Goal: Information Seeking & Learning: Check status

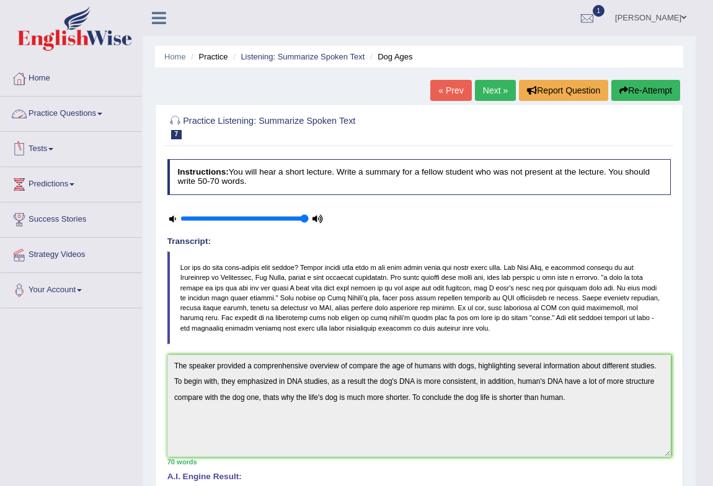
click at [45, 151] on link "Tests" at bounding box center [71, 147] width 141 height 31
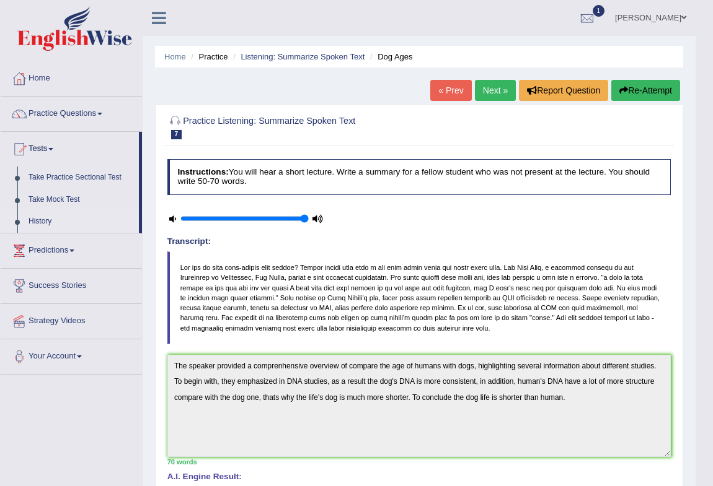
click at [44, 222] on link "History" at bounding box center [81, 222] width 116 height 22
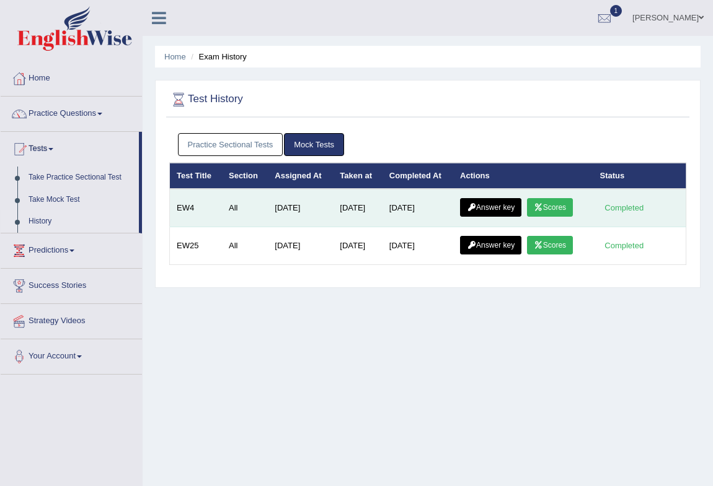
click at [543, 206] on icon at bounding box center [537, 207] width 9 height 7
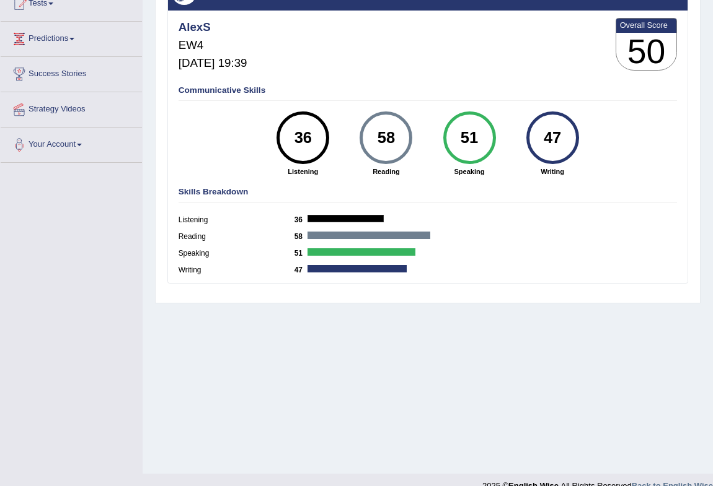
scroll to position [164, 0]
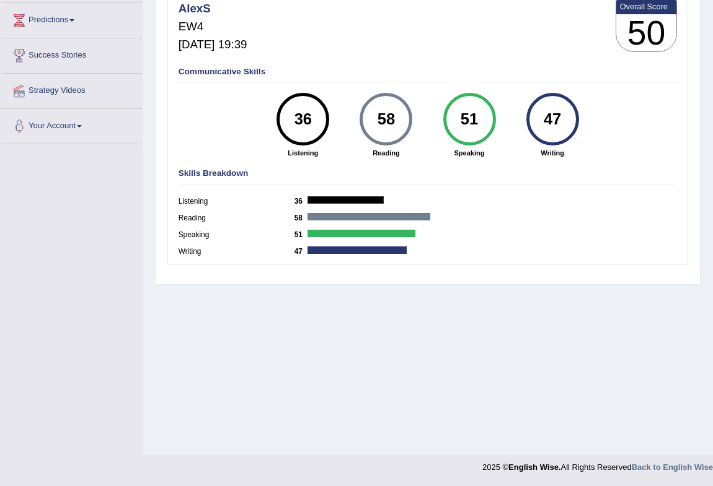
click at [301, 124] on div "36" at bounding box center [303, 119] width 38 height 45
click at [232, 146] on div "Communicative Skills 36 Listening 58 Reading 51 Speaking 47 Writing" at bounding box center [427, 112] width 504 height 100
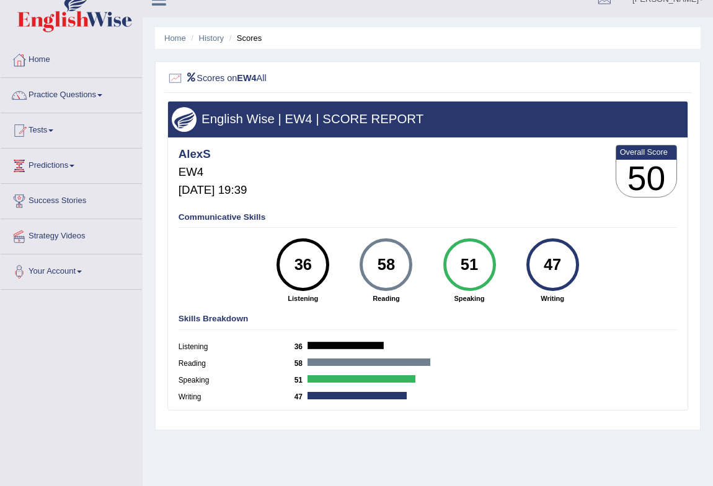
scroll to position [0, 0]
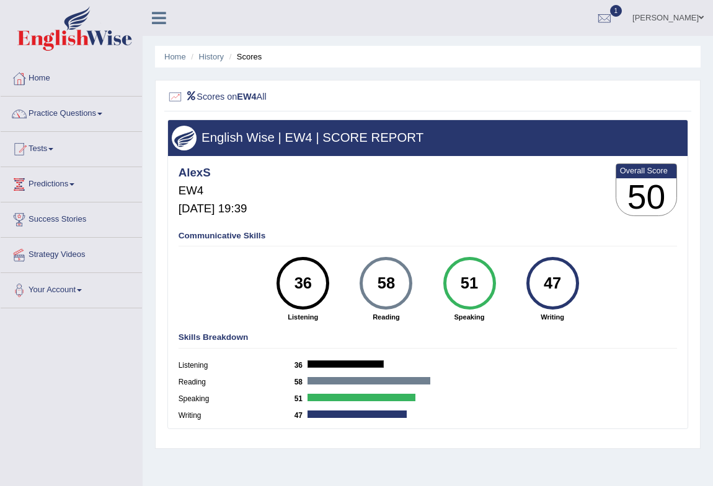
click at [285, 298] on div "36" at bounding box center [302, 283] width 53 height 53
click at [555, 294] on div "47" at bounding box center [552, 283] width 38 height 45
click at [468, 303] on div "51" at bounding box center [469, 283] width 38 height 45
click at [407, 381] on div at bounding box center [368, 380] width 122 height 7
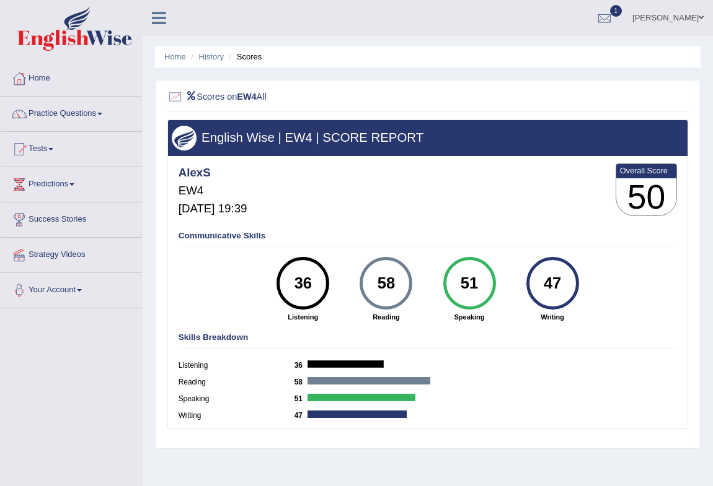
click at [407, 381] on div at bounding box center [368, 380] width 122 height 7
click at [187, 384] on label "Reading" at bounding box center [236, 382] width 116 height 11
click at [194, 366] on label "Listening" at bounding box center [236, 366] width 116 height 11
click at [216, 236] on h4 "Communicative Skills" at bounding box center [427, 236] width 499 height 9
click at [203, 204] on h5 "Aug 19, 2025, 19:39" at bounding box center [212, 209] width 69 height 13
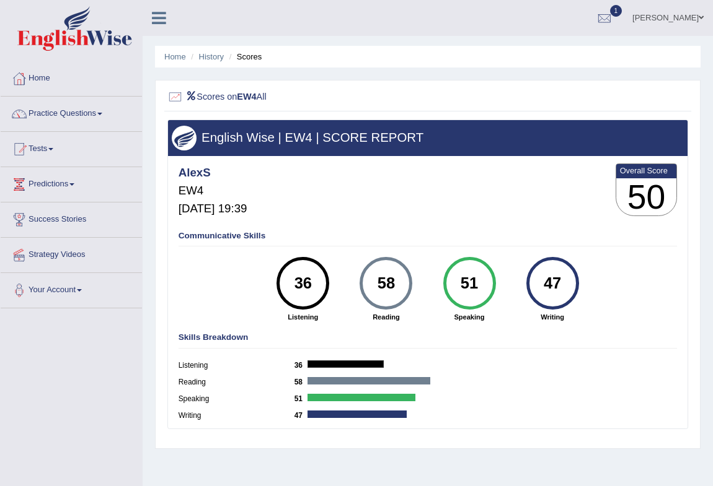
click at [193, 168] on h4 "AlexS" at bounding box center [212, 173] width 69 height 13
click at [58, 152] on link "Tests" at bounding box center [71, 147] width 141 height 31
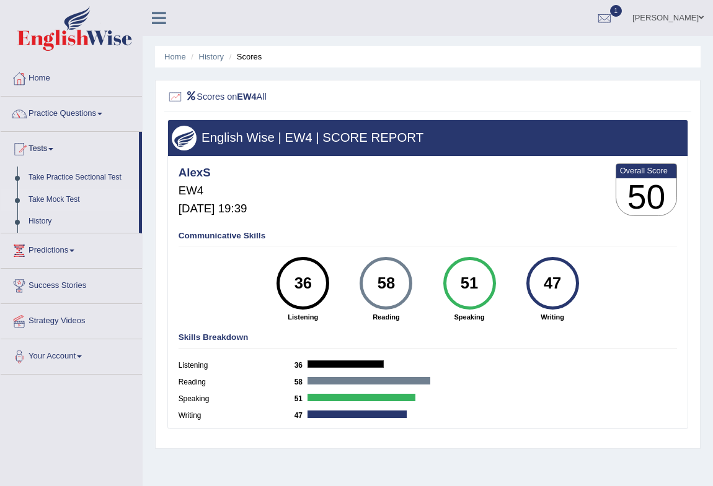
click at [62, 203] on link "Take Mock Test" at bounding box center [81, 200] width 116 height 22
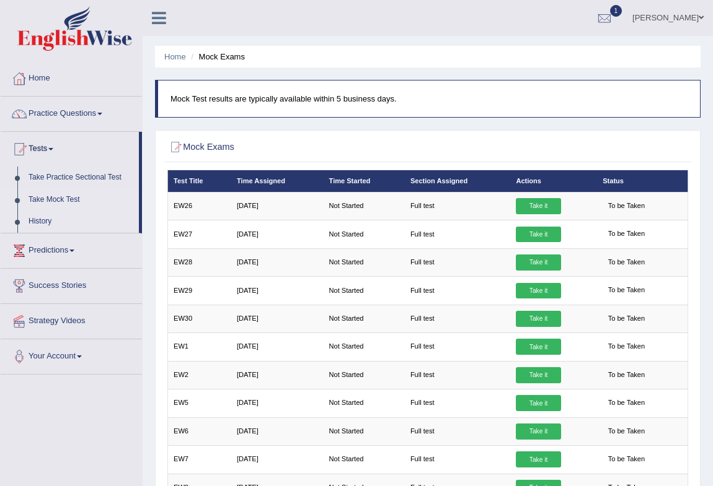
click at [40, 226] on link "History" at bounding box center [81, 222] width 116 height 22
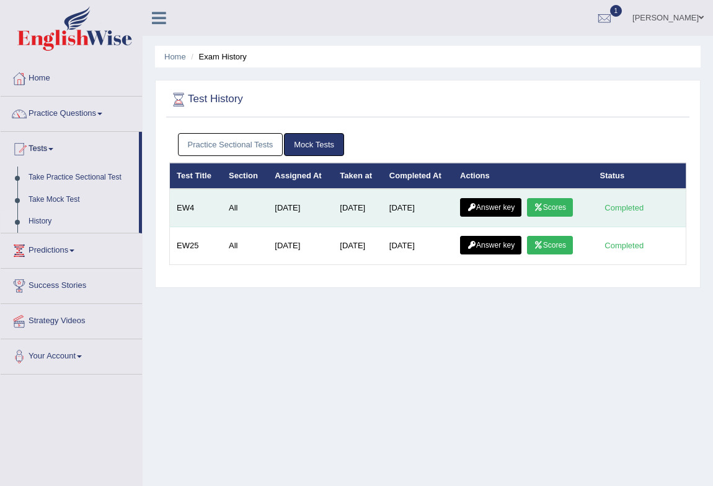
click at [485, 207] on link "Answer key" at bounding box center [490, 207] width 61 height 19
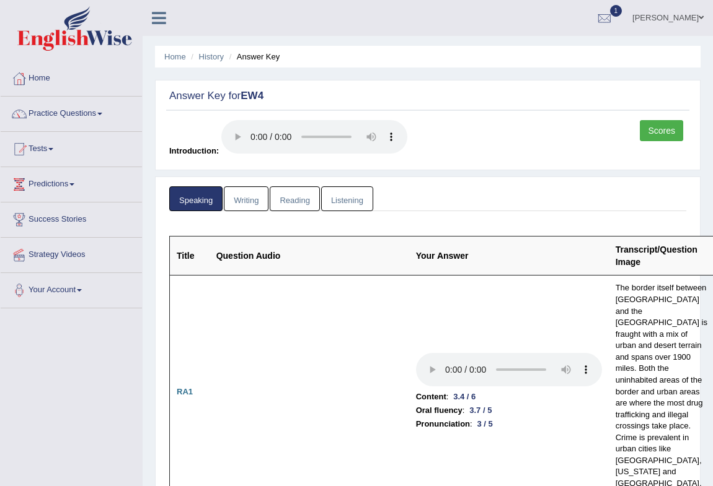
click at [302, 201] on link "Reading" at bounding box center [295, 198] width 50 height 25
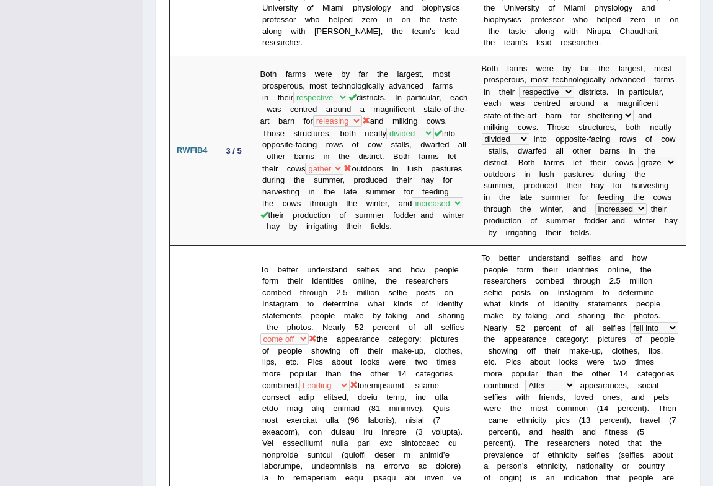
scroll to position [1050, 0]
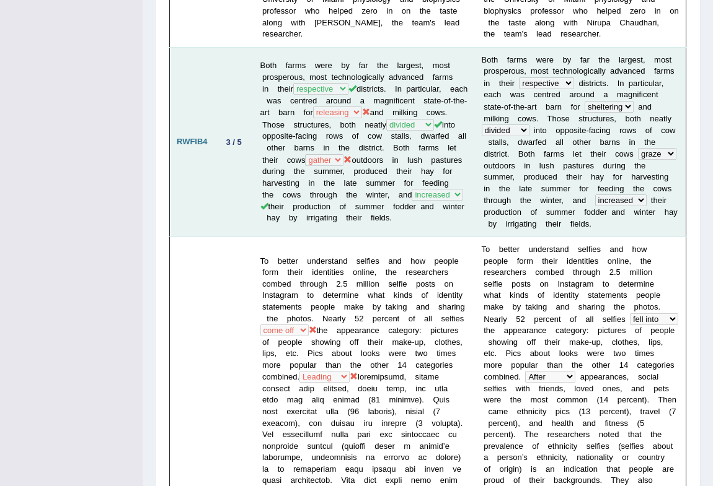
click at [524, 279] on b "s" at bounding box center [522, 283] width 4 height 9
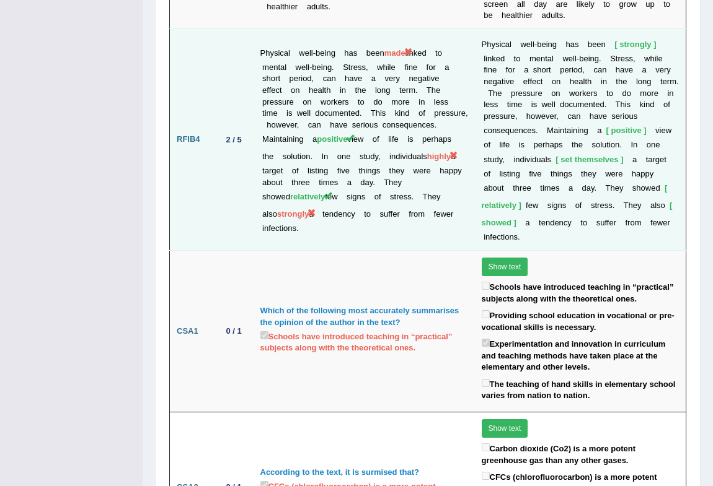
scroll to position [3145, 0]
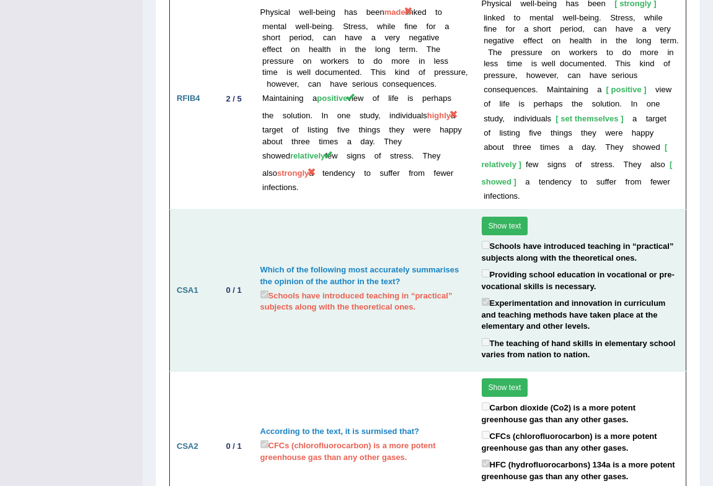
click at [511, 217] on button "Show text" at bounding box center [504, 226] width 46 height 19
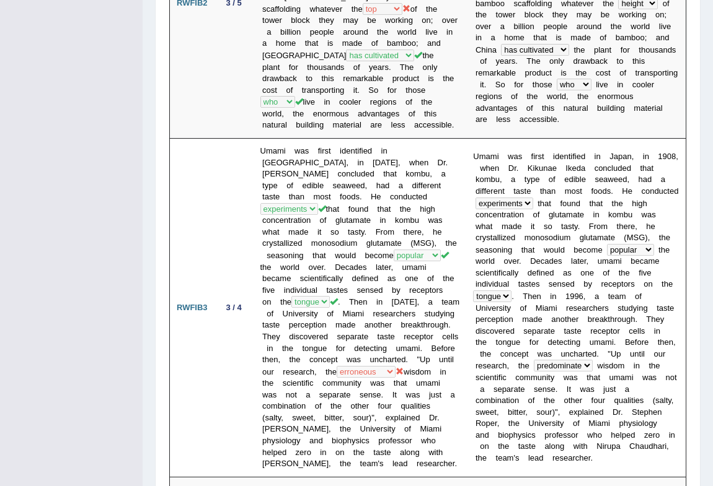
scroll to position [0, 0]
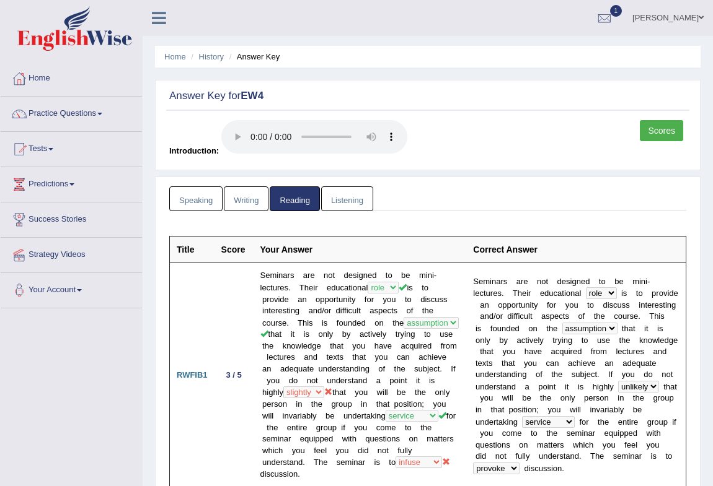
click at [253, 196] on link "Writing" at bounding box center [246, 198] width 45 height 25
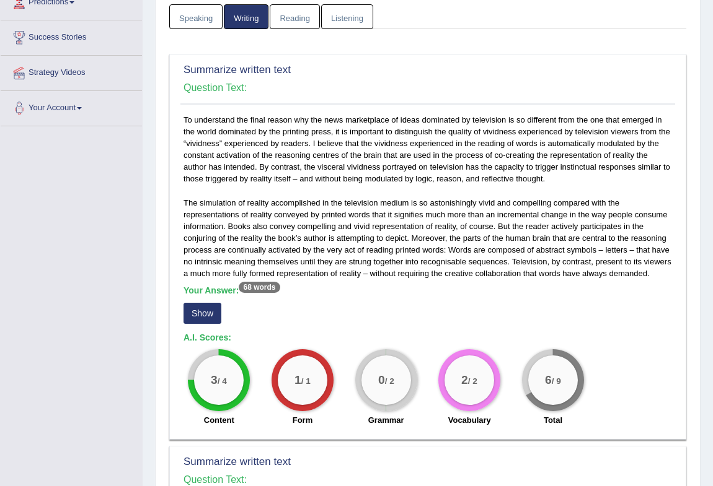
scroll to position [187, 0]
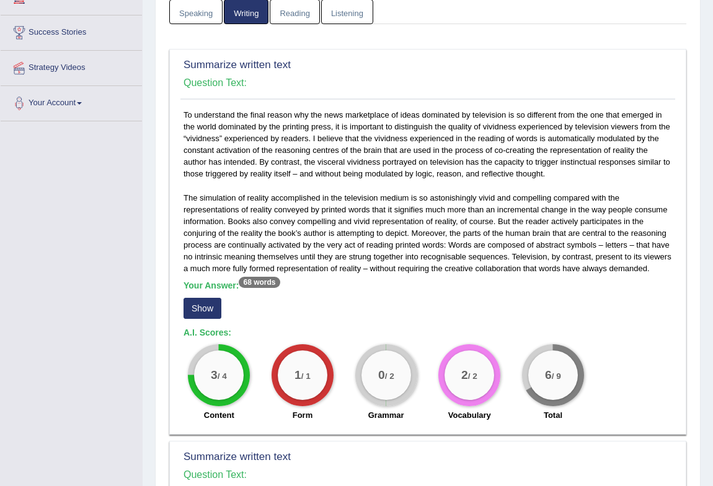
click at [200, 306] on button "Show" at bounding box center [202, 308] width 38 height 21
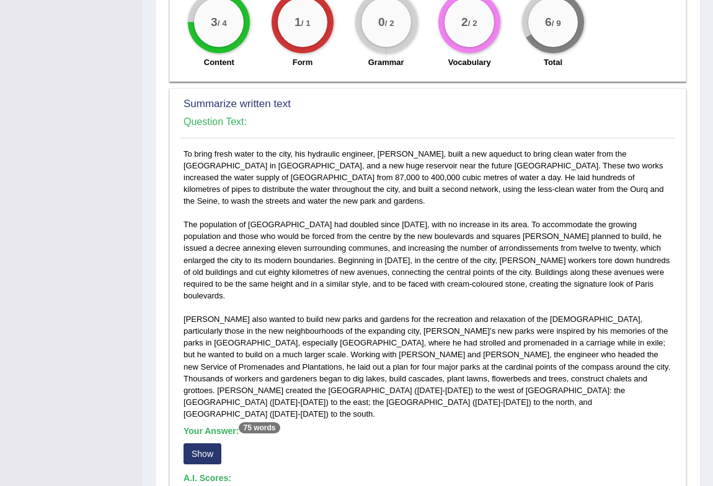
scroll to position [750, 0]
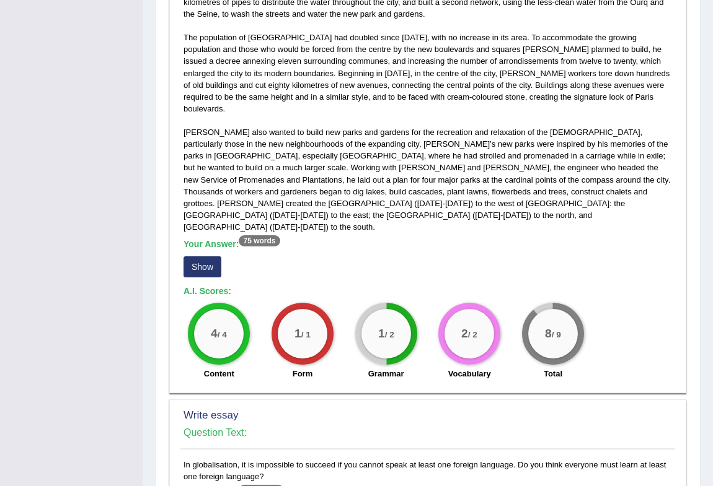
click at [198, 257] on button "Show" at bounding box center [202, 267] width 38 height 21
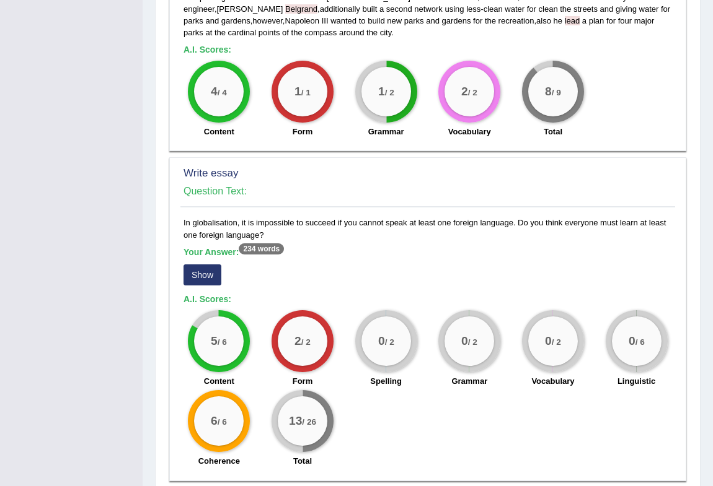
scroll to position [1043, 0]
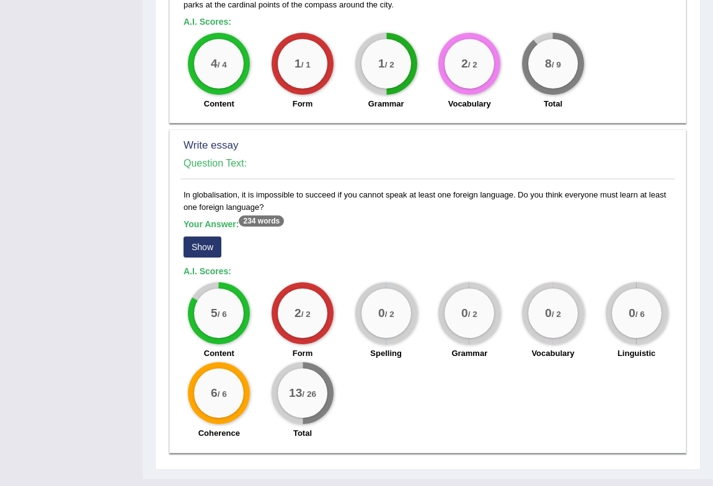
click at [197, 237] on button "Show" at bounding box center [202, 247] width 38 height 21
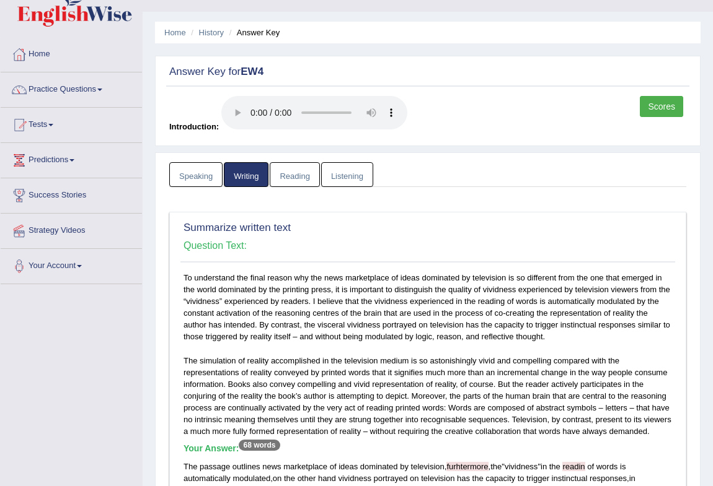
scroll to position [0, 0]
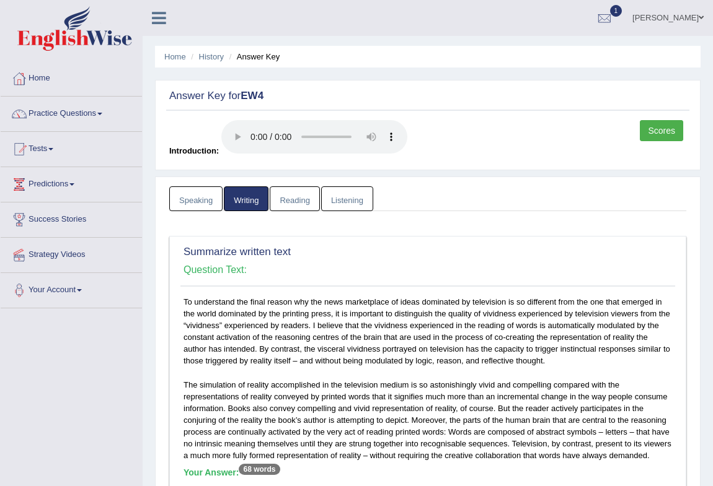
click at [307, 202] on link "Reading" at bounding box center [295, 198] width 50 height 25
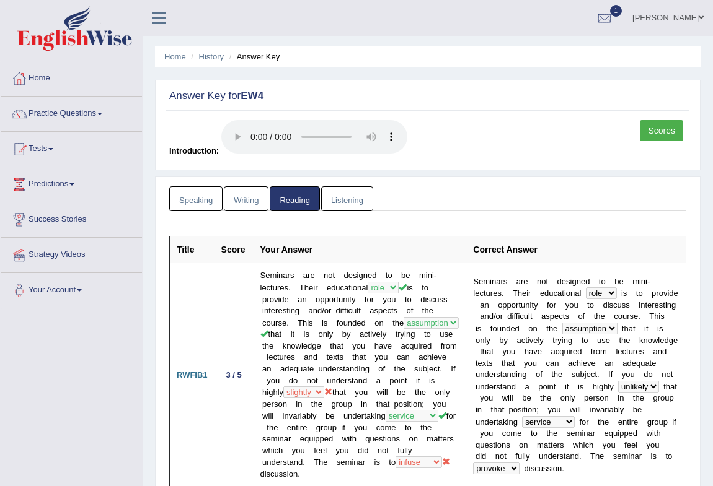
click at [342, 200] on link "Listening" at bounding box center [347, 198] width 52 height 25
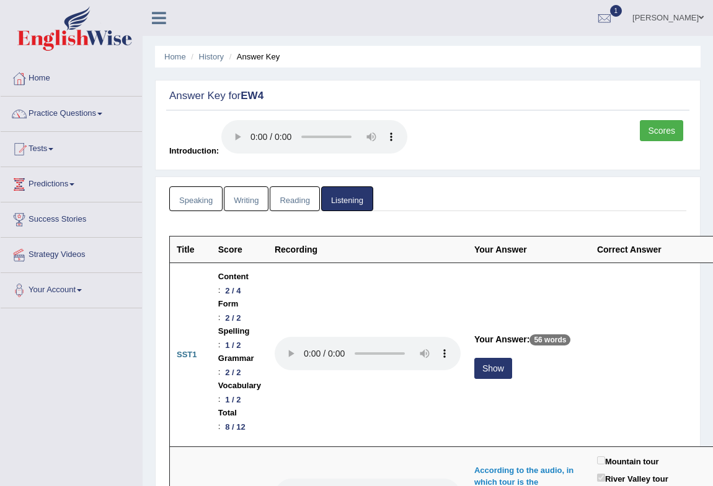
click at [185, 197] on link "Speaking" at bounding box center [195, 198] width 53 height 25
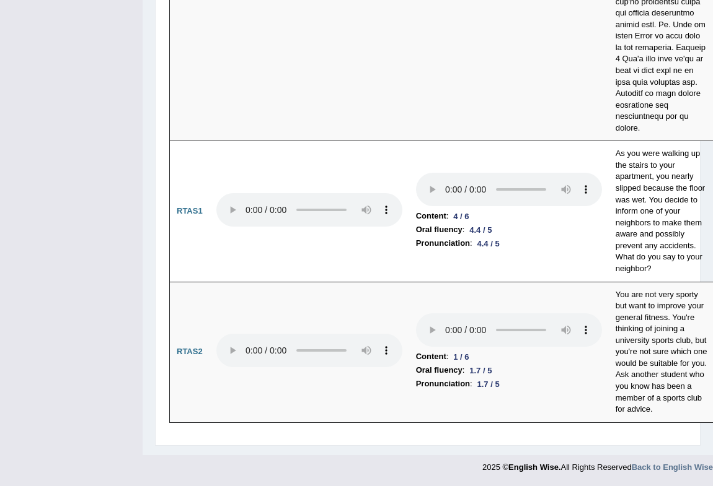
scroll to position [7265, 0]
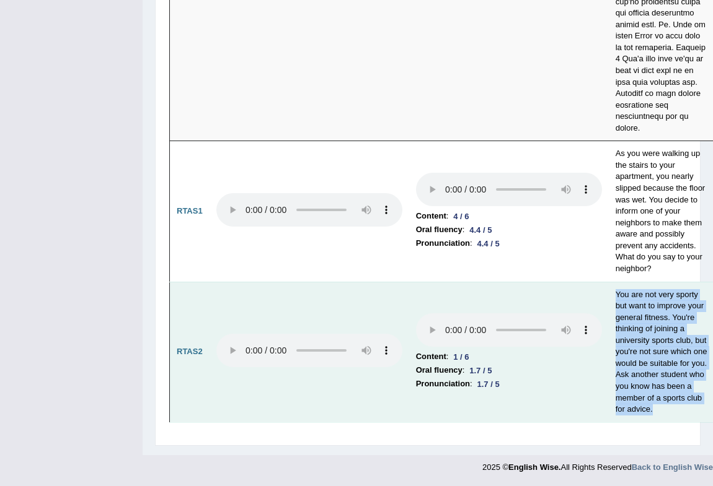
drag, startPoint x: 615, startPoint y: 269, endPoint x: 668, endPoint y: 409, distance: 149.8
click at [669, 410] on td "You are not very sporty but want to improve your general fitness. You're thinki…" at bounding box center [661, 352] width 107 height 141
copy td "You are not very sporty but want to improve your general fitness. You're thinki…"
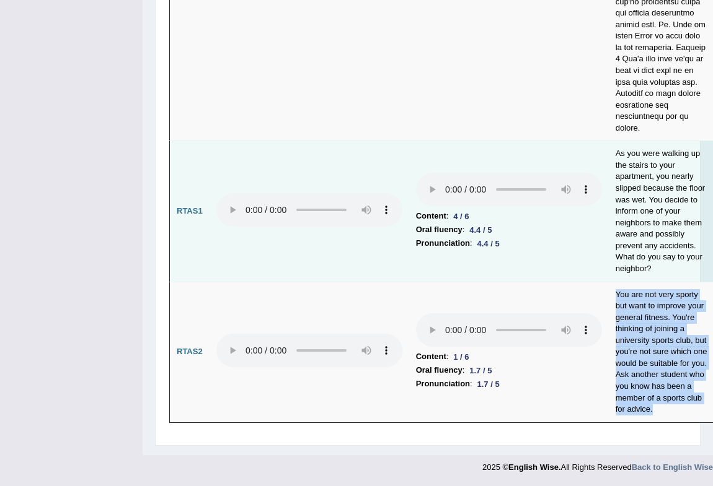
click at [693, 180] on td "As you were walking up the stairs to your apartment, you nearly slipped because…" at bounding box center [661, 211] width 107 height 141
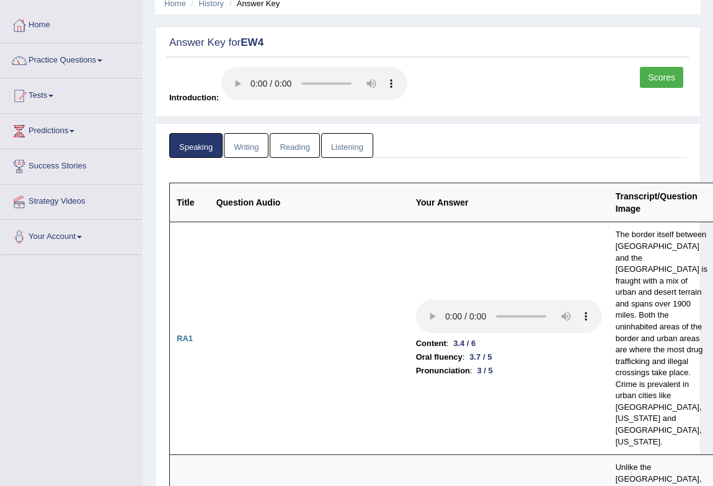
scroll to position [0, 0]
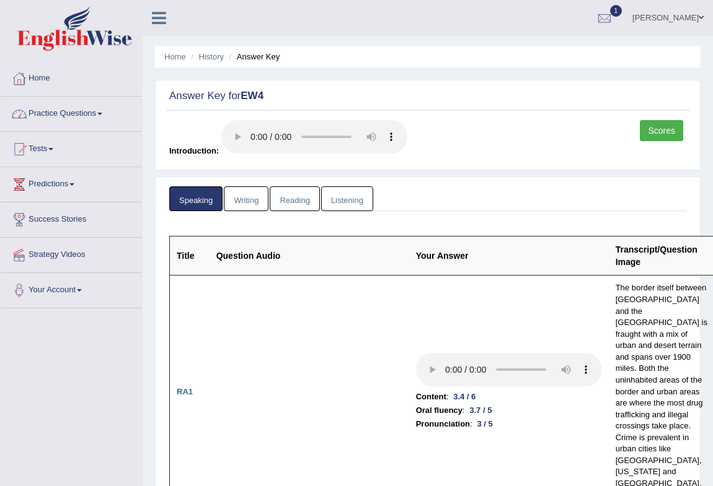
click at [696, 17] on link "[PERSON_NAME]" at bounding box center [668, 16] width 90 height 32
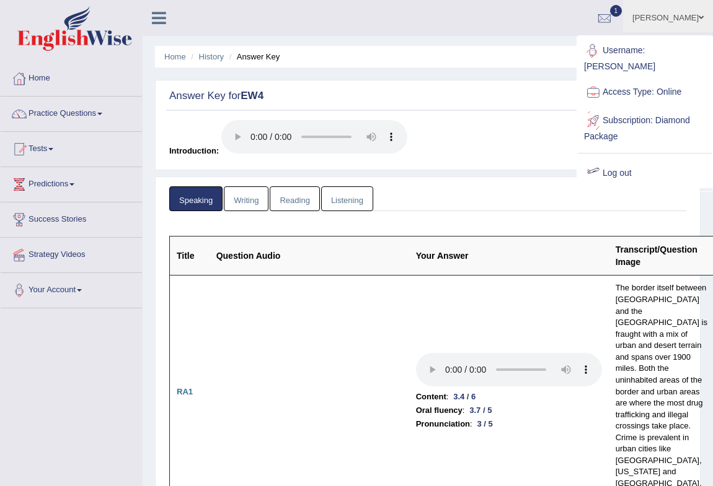
click at [620, 161] on link "Log out" at bounding box center [644, 173] width 134 height 29
